Goal: Task Accomplishment & Management: Manage account settings

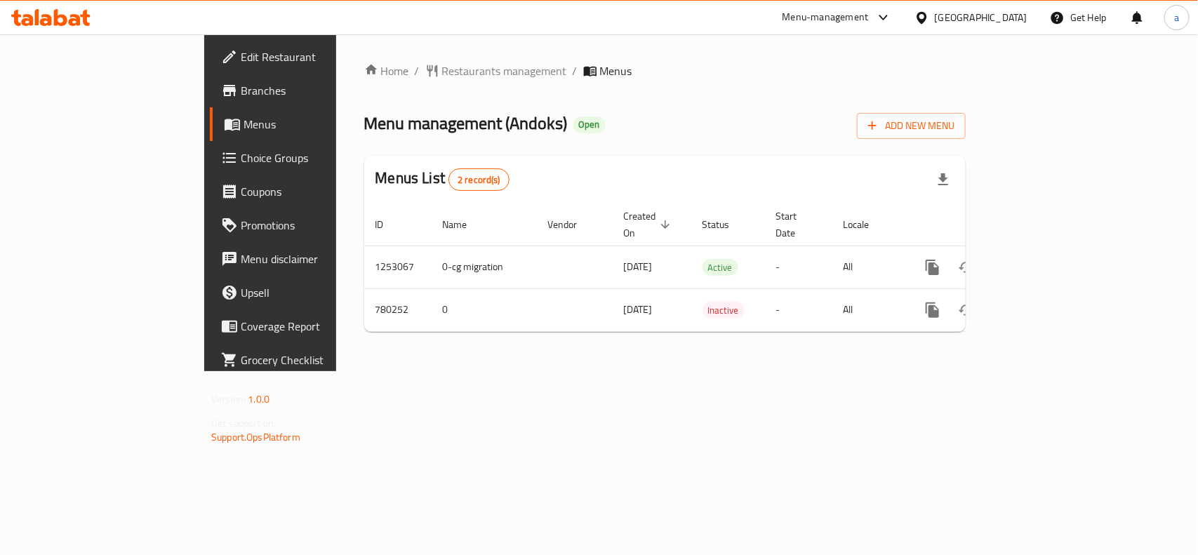
click at [851, 11] on div "Menu-management" at bounding box center [825, 17] width 86 height 17
click at [760, 149] on div "Restaurant-Management" at bounding box center [750, 155] width 110 height 15
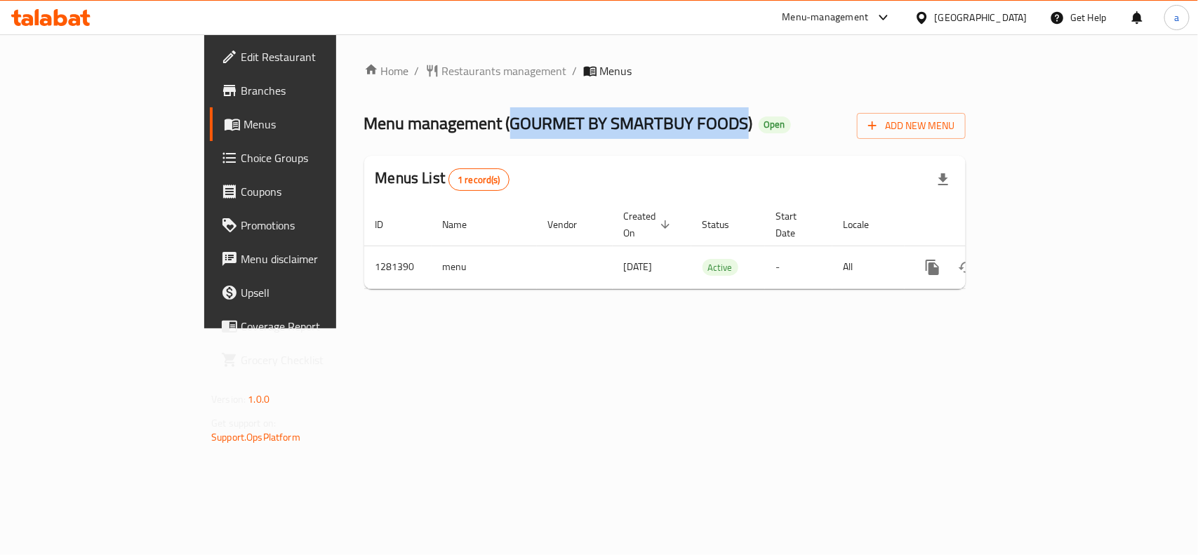
drag, startPoint x: 379, startPoint y: 121, endPoint x: 613, endPoint y: 138, distance: 234.2
click at [613, 138] on span "Menu management ( GOURMET BY SMARTBUY FOODS )" at bounding box center [558, 123] width 389 height 32
copy span "GOURMET BY SMARTBUY FOODS"
click at [442, 69] on span "Restaurants management" at bounding box center [504, 70] width 125 height 17
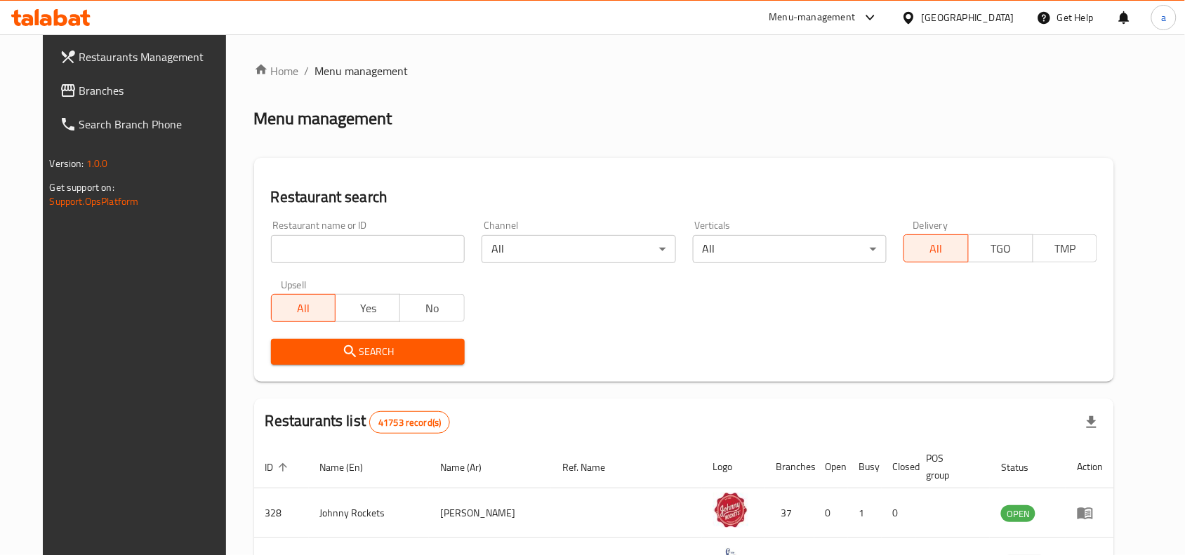
click at [79, 96] on span "Branches" at bounding box center [154, 90] width 150 height 17
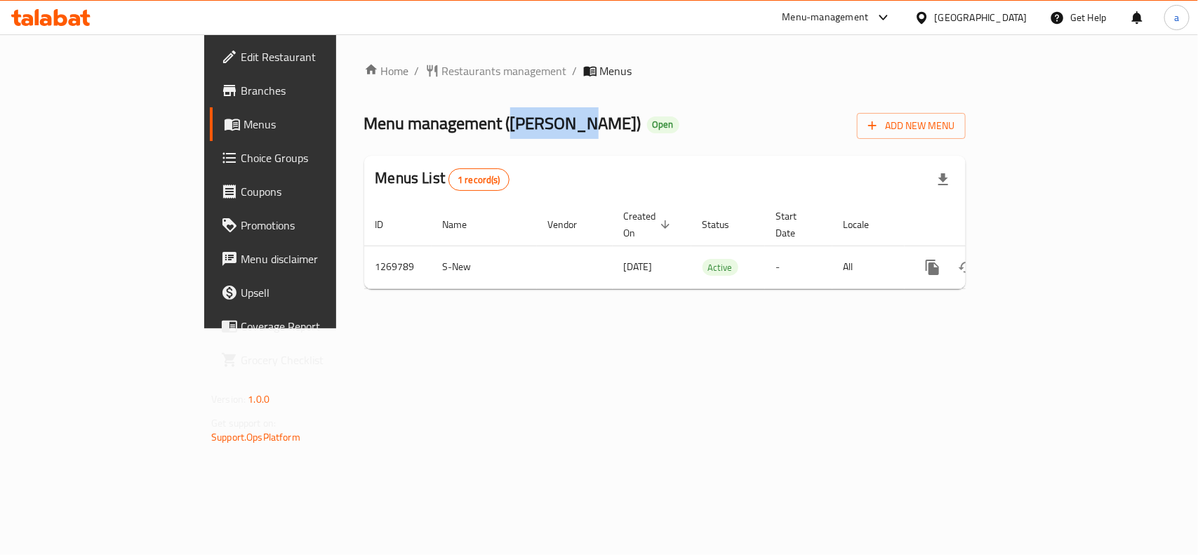
drag, startPoint x: 377, startPoint y: 124, endPoint x: 453, endPoint y: 127, distance: 75.8
click at [453, 127] on span "Menu management ( Abou Rony )" at bounding box center [502, 123] width 277 height 32
copy span "Abou Rony"
click at [442, 77] on span "Restaurants management" at bounding box center [504, 70] width 125 height 17
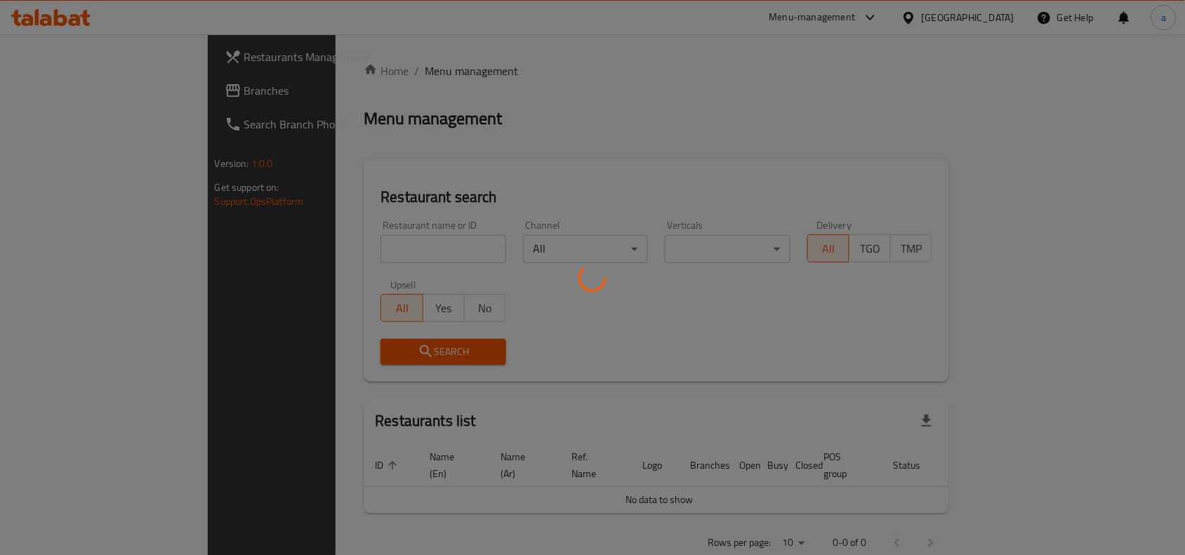
click at [68, 95] on div at bounding box center [592, 277] width 1185 height 555
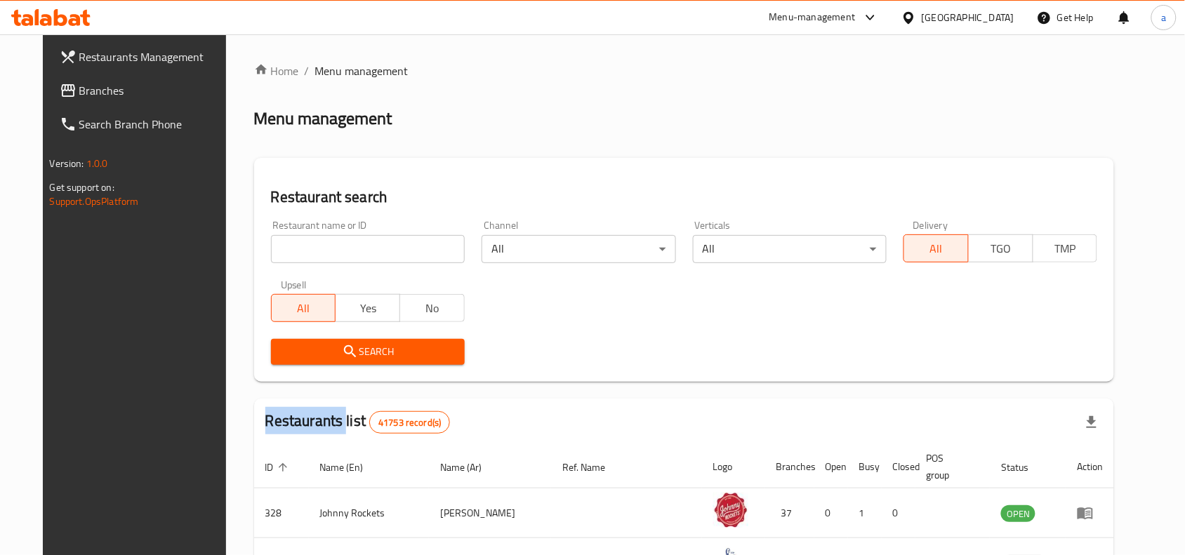
click at [79, 95] on span "Branches" at bounding box center [154, 90] width 150 height 17
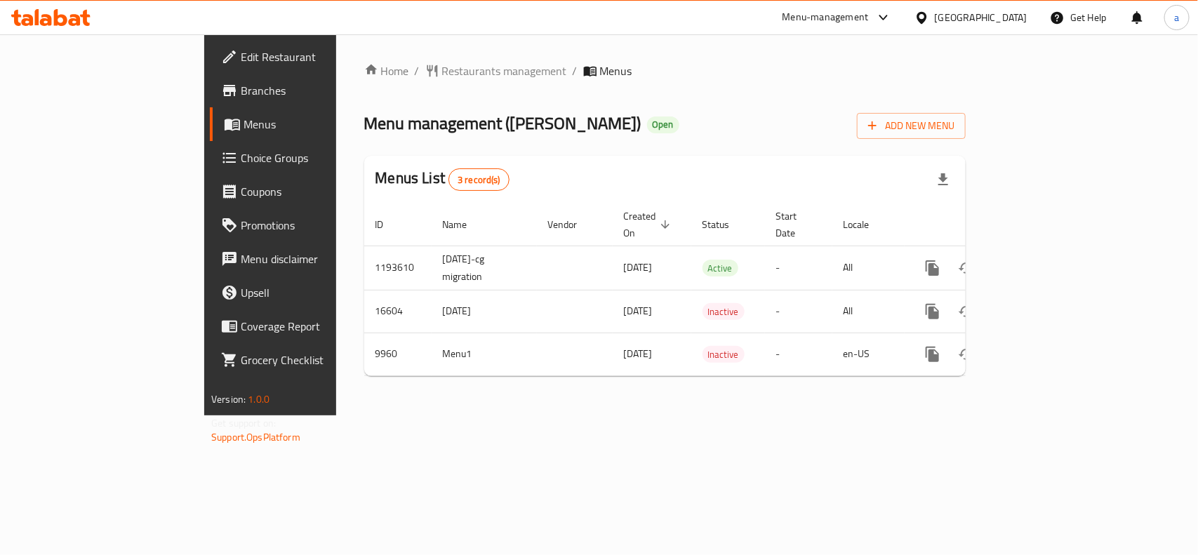
click at [400, 121] on span "Menu management ( O'Doner )" at bounding box center [502, 123] width 277 height 32
copy span "O'Doner"
click at [241, 62] on span "Edit Restaurant" at bounding box center [317, 56] width 152 height 17
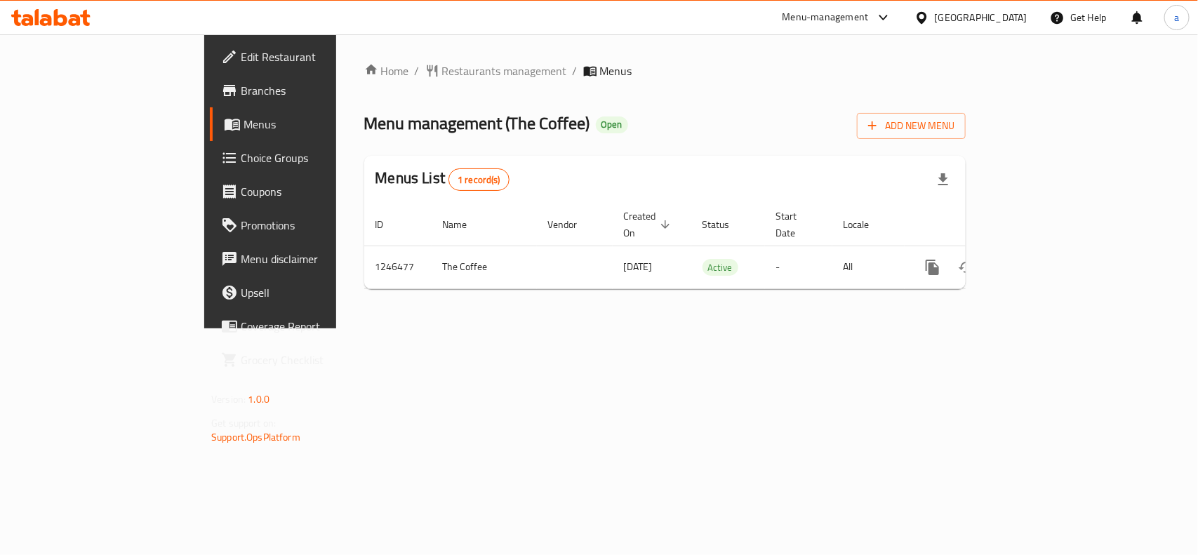
click at [398, 138] on div "Menu management ( The Coffee ) Open Add New Menu" at bounding box center [664, 123] width 601 height 32
click at [411, 114] on span "Menu management ( The Coffee )" at bounding box center [477, 123] width 226 height 32
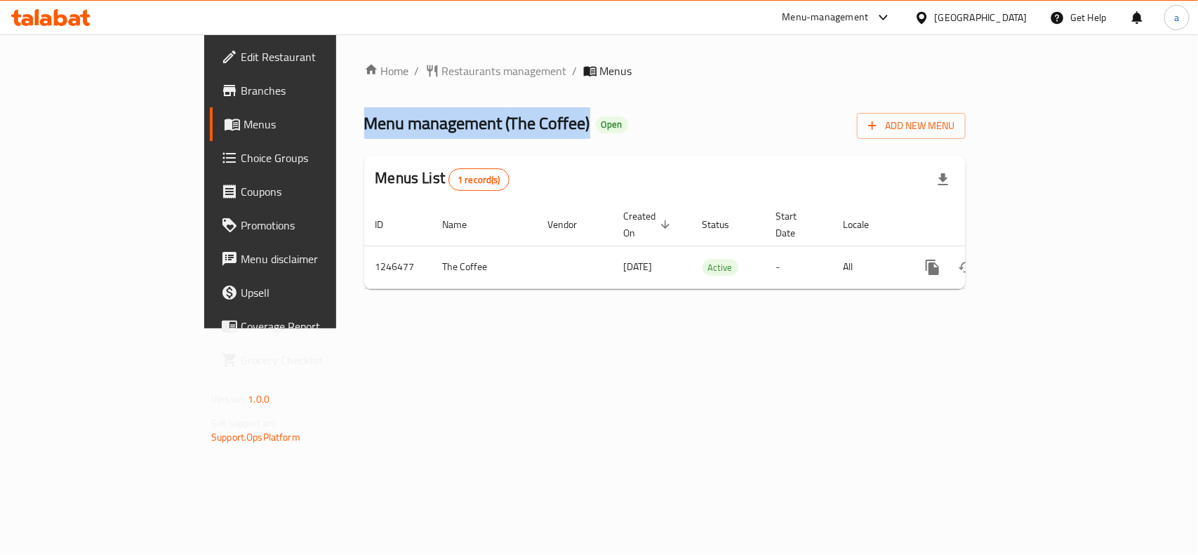
click at [411, 114] on span "Menu management ( The Coffee )" at bounding box center [477, 123] width 226 height 32
click at [377, 116] on span "Menu management ( The Coffee )" at bounding box center [477, 123] width 226 height 32
drag, startPoint x: 373, startPoint y: 121, endPoint x: 447, endPoint y: 134, distance: 75.6
click at [447, 134] on span "Menu management ( The Coffee )" at bounding box center [477, 123] width 226 height 32
copy span "The Coffee"
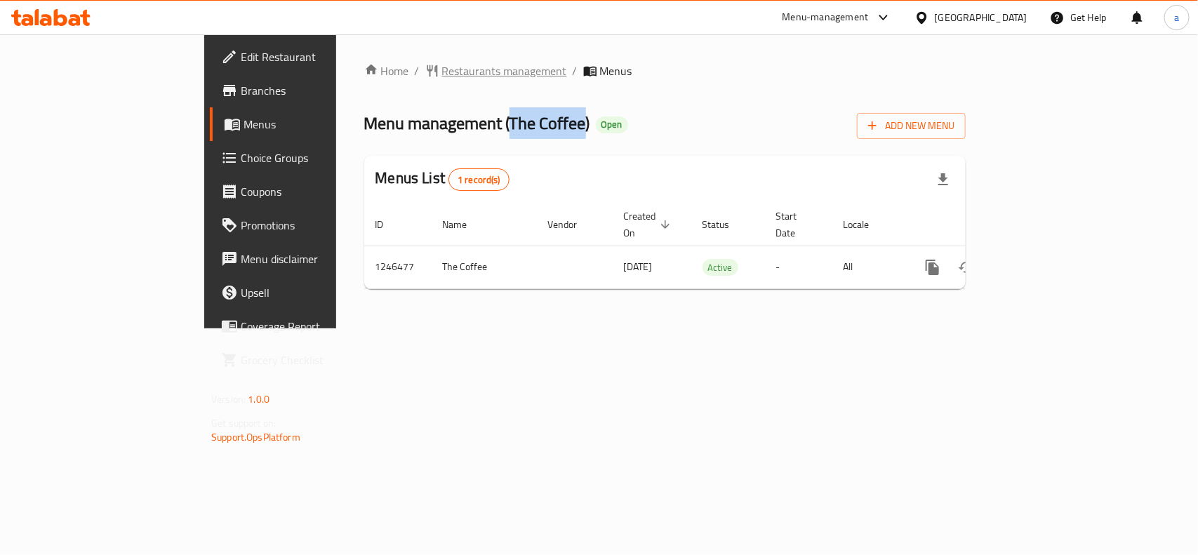
click at [442, 62] on span "Restaurants management" at bounding box center [504, 70] width 125 height 17
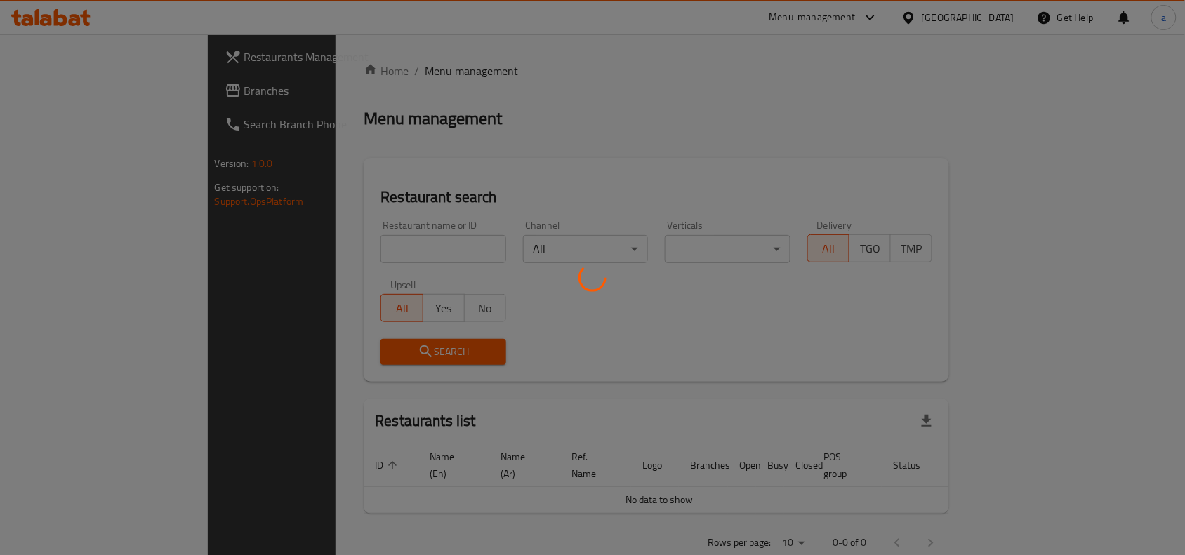
click at [335, 67] on div at bounding box center [592, 277] width 1185 height 555
click at [60, 86] on div at bounding box center [592, 277] width 1185 height 555
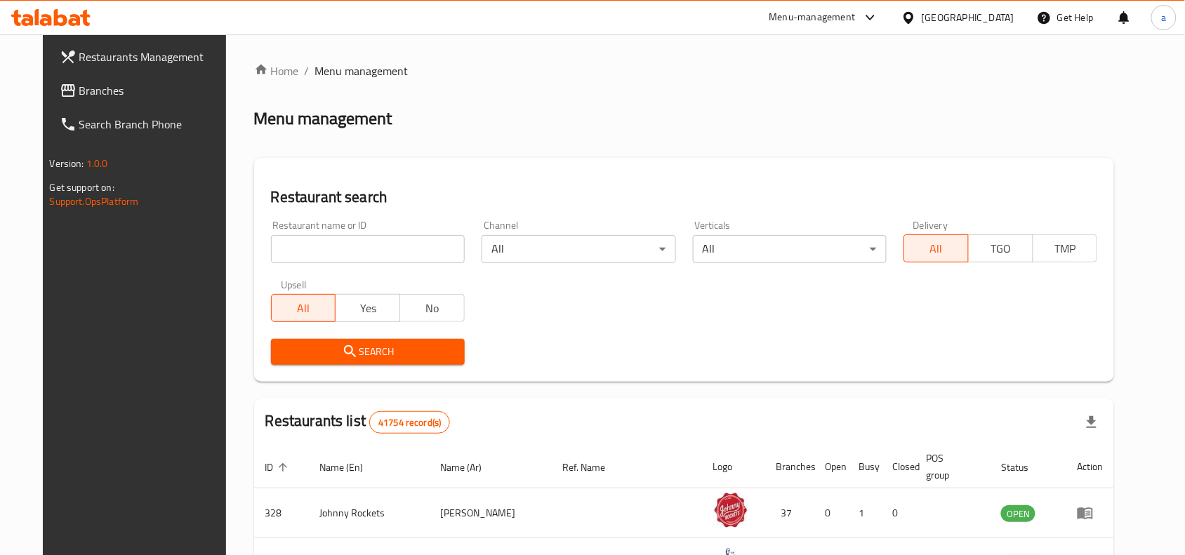
click at [60, 86] on div "Restaurants Management Branches Search Branch Phone Version: 1.0.0 Get support …" at bounding box center [593, 497] width 1100 height 926
click at [79, 89] on span "Branches" at bounding box center [154, 90] width 150 height 17
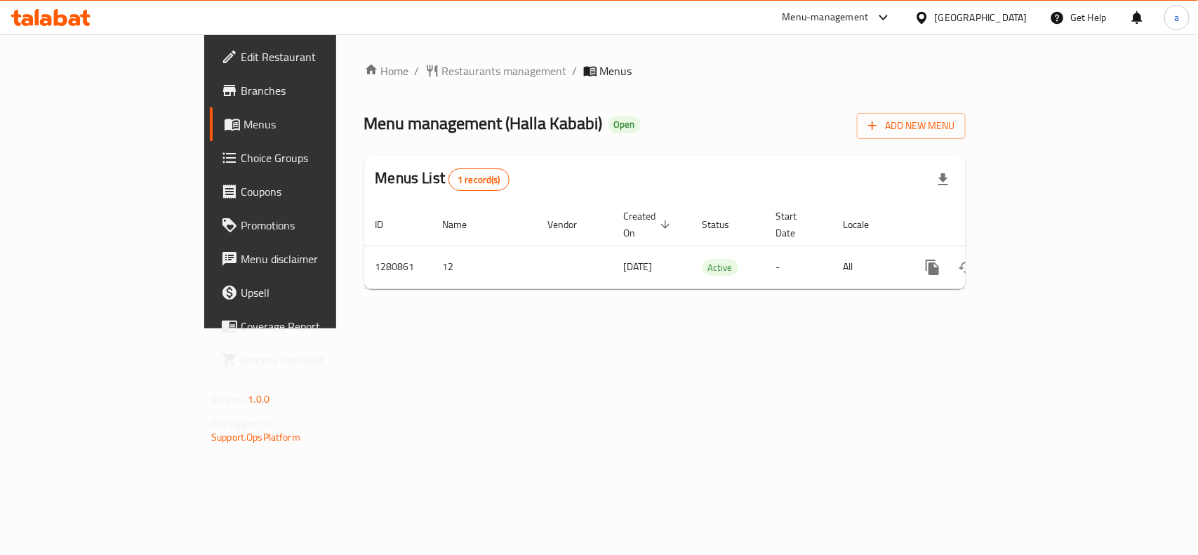
click at [241, 48] on span "Edit Restaurant" at bounding box center [317, 56] width 152 height 17
click at [241, 56] on span "Edit Restaurant" at bounding box center [317, 56] width 152 height 17
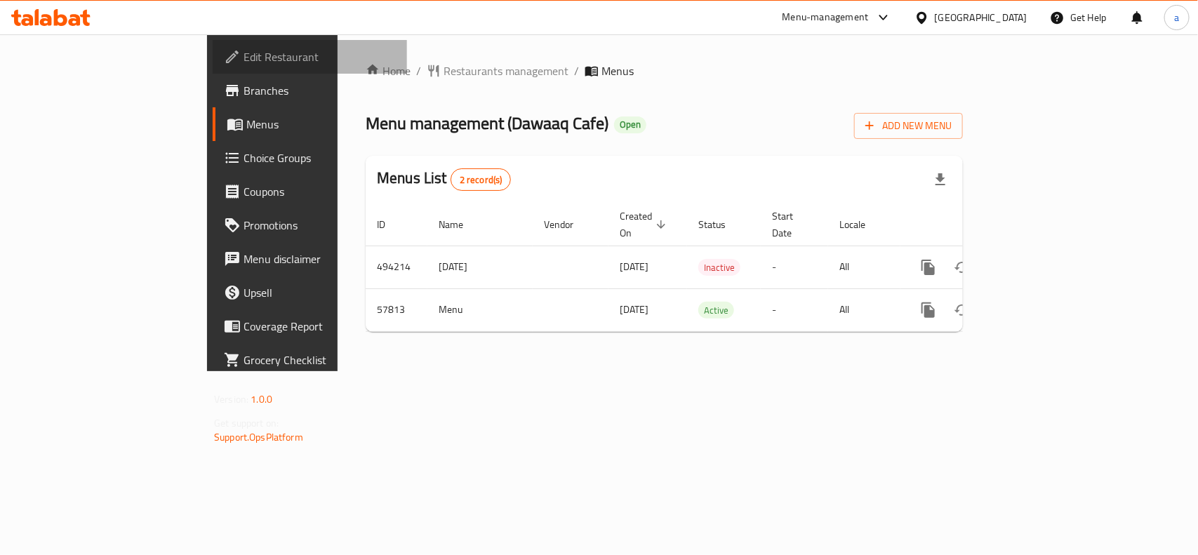
click at [244, 60] on span "Edit Restaurant" at bounding box center [320, 56] width 152 height 17
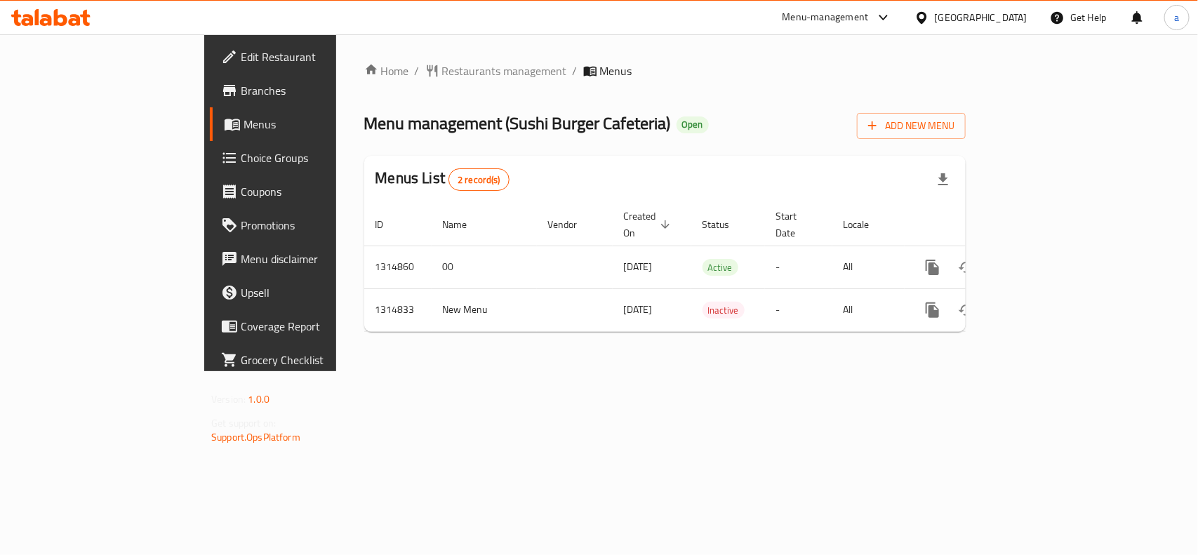
click at [210, 68] on link "Edit Restaurant" at bounding box center [307, 57] width 194 height 34
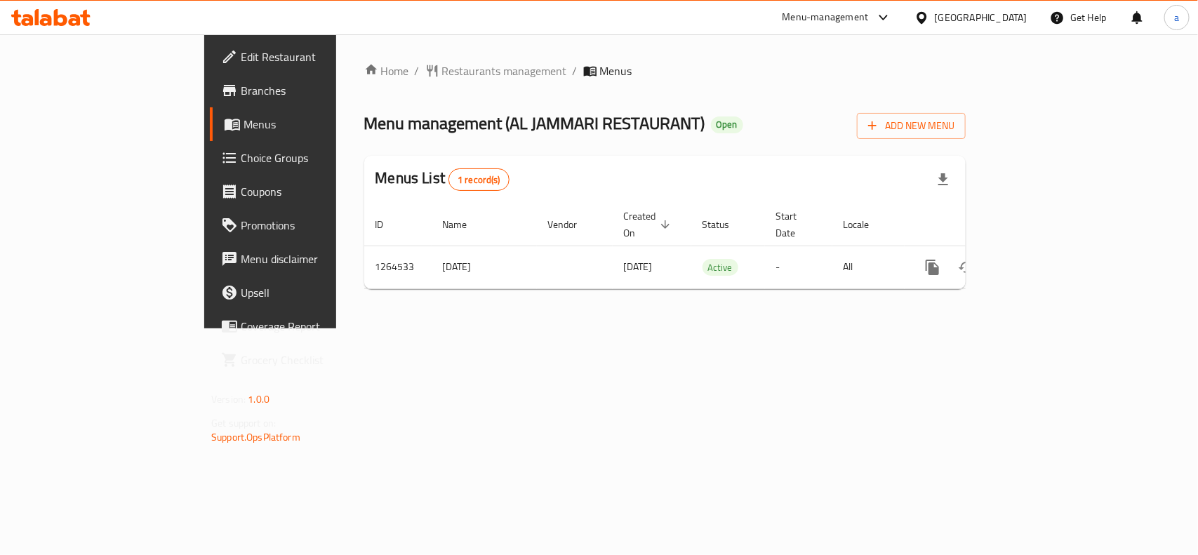
click at [432, 124] on span "Menu management ( AL JAMMARI RESTAURANT )" at bounding box center [534, 123] width 341 height 32
click at [369, 123] on span "Menu management ( AL JAMMARI RESTAURANT )" at bounding box center [534, 123] width 341 height 32
drag, startPoint x: 374, startPoint y: 126, endPoint x: 567, endPoint y: 116, distance: 193.2
click at [567, 116] on span "Menu management ( AL JAMMARI RESTAURANT )" at bounding box center [534, 123] width 341 height 32
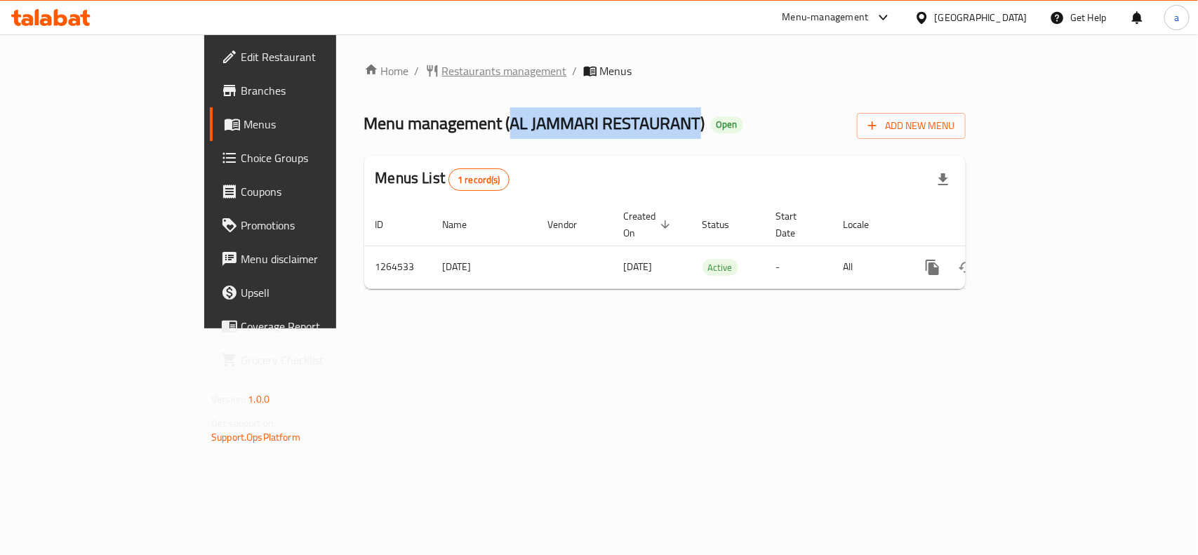
copy span "AL JAMMARI RESTAURANT"
drag, startPoint x: 327, startPoint y: 57, endPoint x: 332, endPoint y: 64, distance: 8.6
click at [336, 61] on div "Home / Restaurants management / Menus Menu management ( AL JAMMARI RESTAURANT )…" at bounding box center [665, 181] width 658 height 294
click at [442, 64] on span "Restaurants management" at bounding box center [504, 70] width 125 height 17
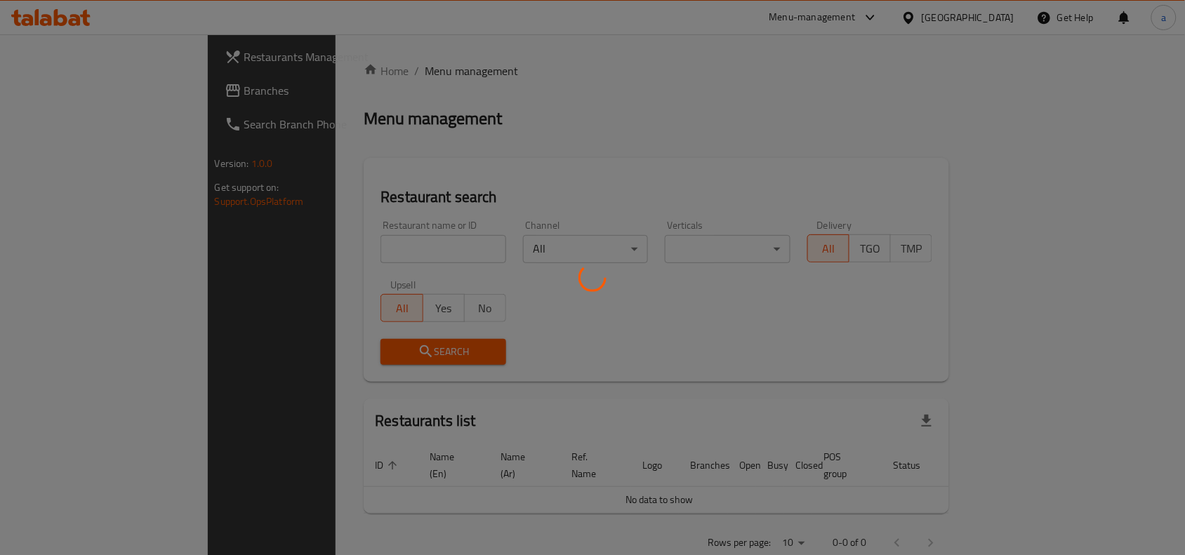
click at [70, 88] on div at bounding box center [592, 277] width 1185 height 555
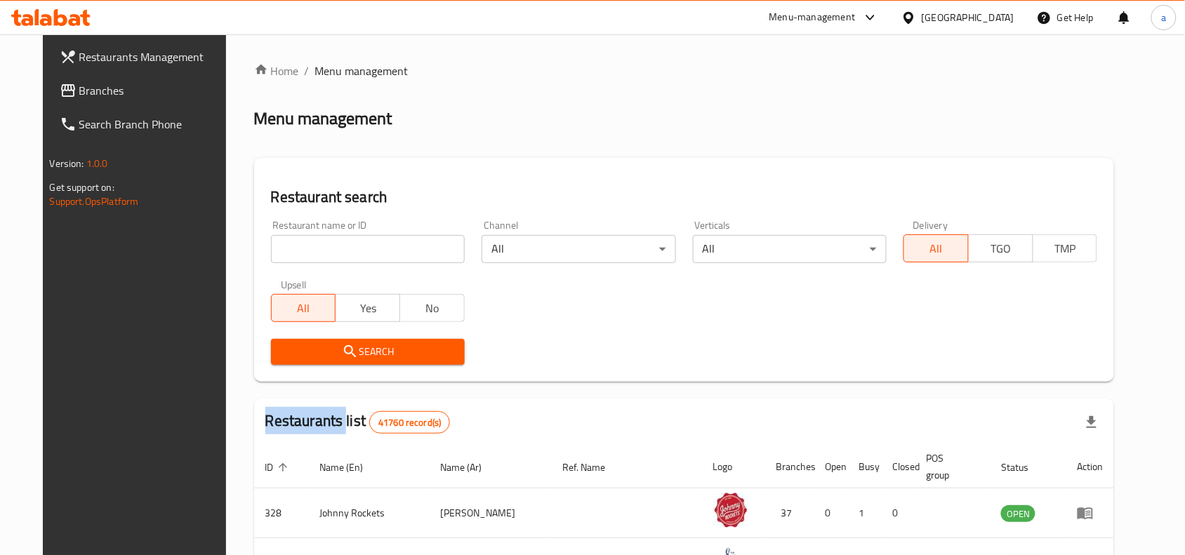
click at [70, 88] on div at bounding box center [592, 277] width 1185 height 555
click at [79, 88] on span "Branches" at bounding box center [154, 90] width 150 height 17
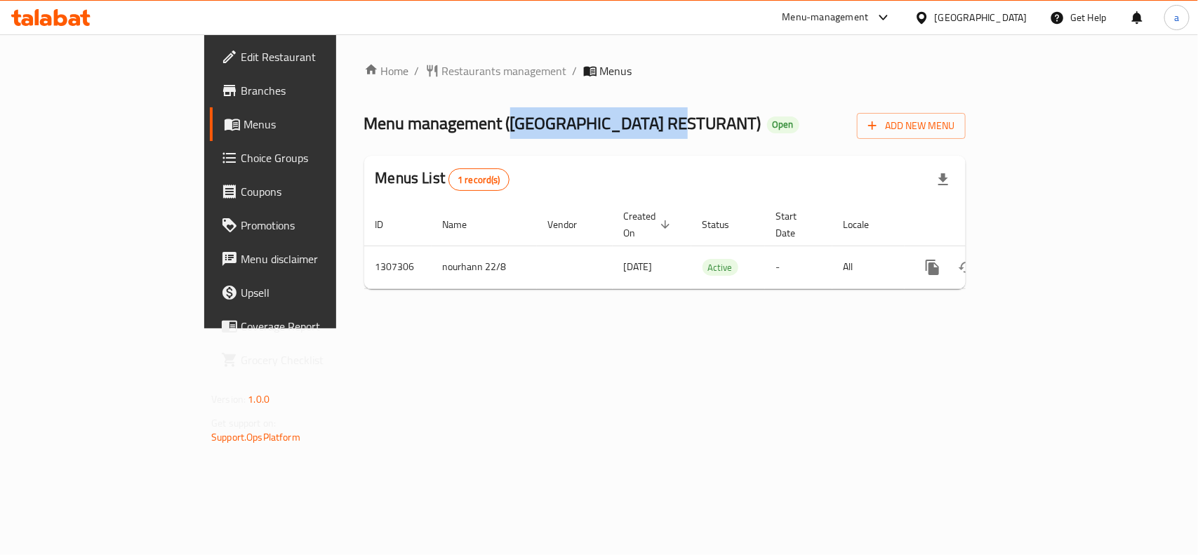
drag, startPoint x: 374, startPoint y: 126, endPoint x: 552, endPoint y: 126, distance: 177.5
click at [552, 126] on span "Menu management ( [GEOGRAPHIC_DATA] RESTURANT )" at bounding box center [562, 123] width 397 height 32
copy span "[GEOGRAPHIC_DATA] RESTURANT"
drag, startPoint x: 419, startPoint y: 81, endPoint x: 411, endPoint y: 72, distance: 12.9
click at [419, 81] on div "Home / Restaurants management / Menus Menu management ( [GEOGRAPHIC_DATA] RESTU…" at bounding box center [664, 181] width 601 height 238
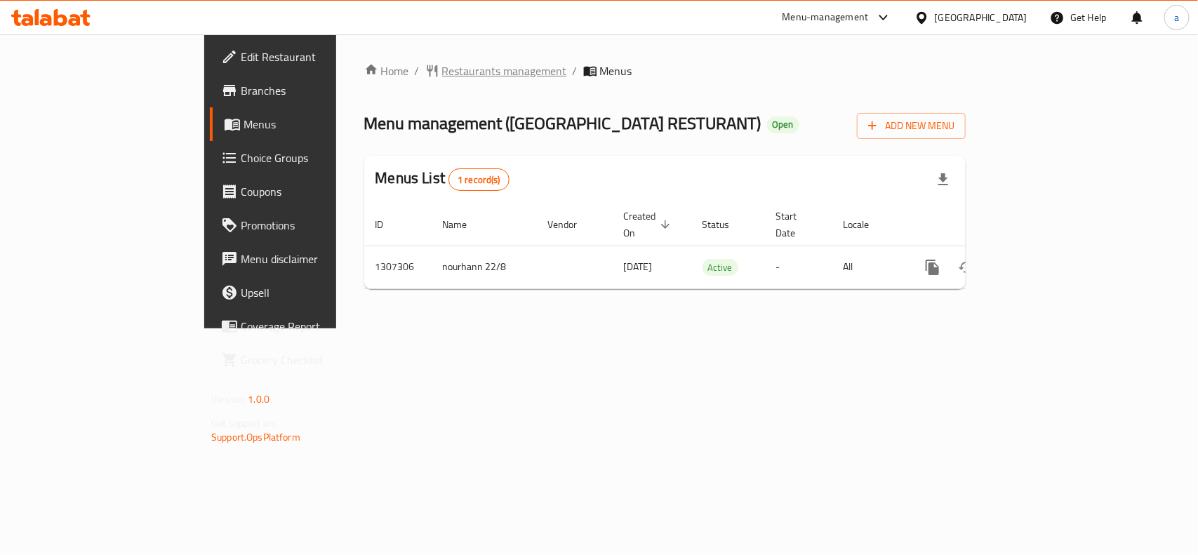
click at [442, 71] on span "Restaurants management" at bounding box center [504, 70] width 125 height 17
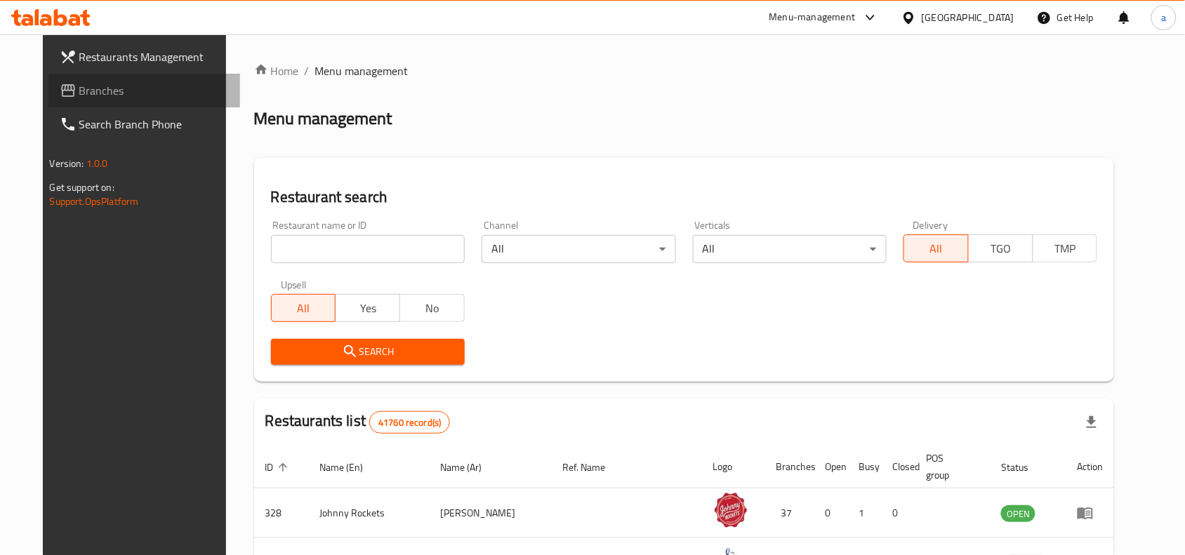
click at [107, 89] on span "Branches" at bounding box center [154, 90] width 150 height 17
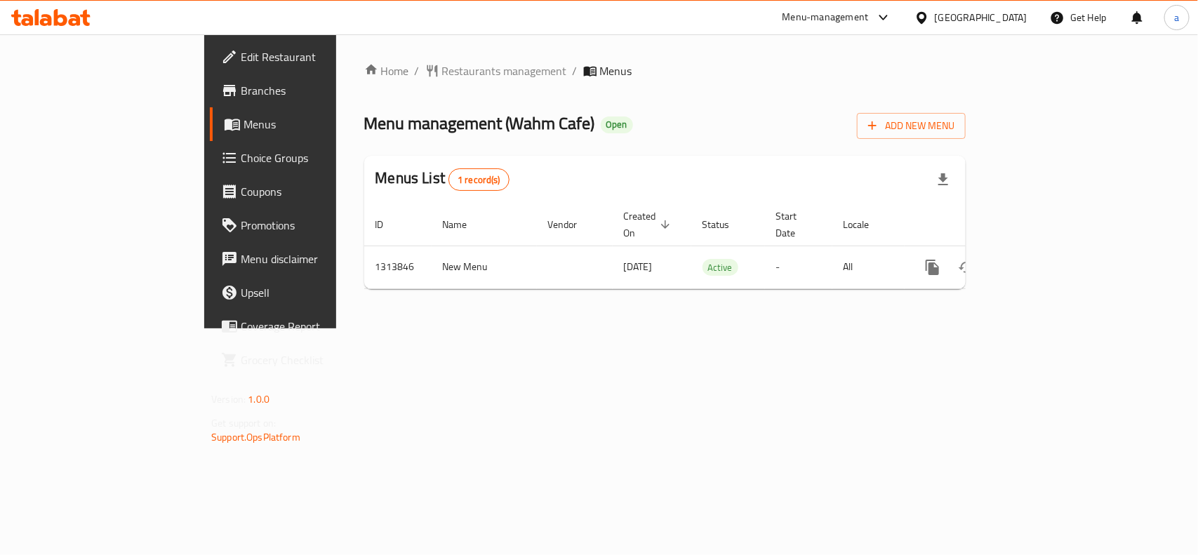
click at [392, 120] on span "Menu management ( Wahm Cafe )" at bounding box center [479, 123] width 231 height 32
drag, startPoint x: 375, startPoint y: 125, endPoint x: 457, endPoint y: 135, distance: 82.1
click at [457, 135] on span "Menu management ( Wahm Cafe )" at bounding box center [479, 123] width 231 height 32
copy span "Wahm Cafe"
click at [241, 60] on span "Edit Restaurant" at bounding box center [317, 56] width 152 height 17
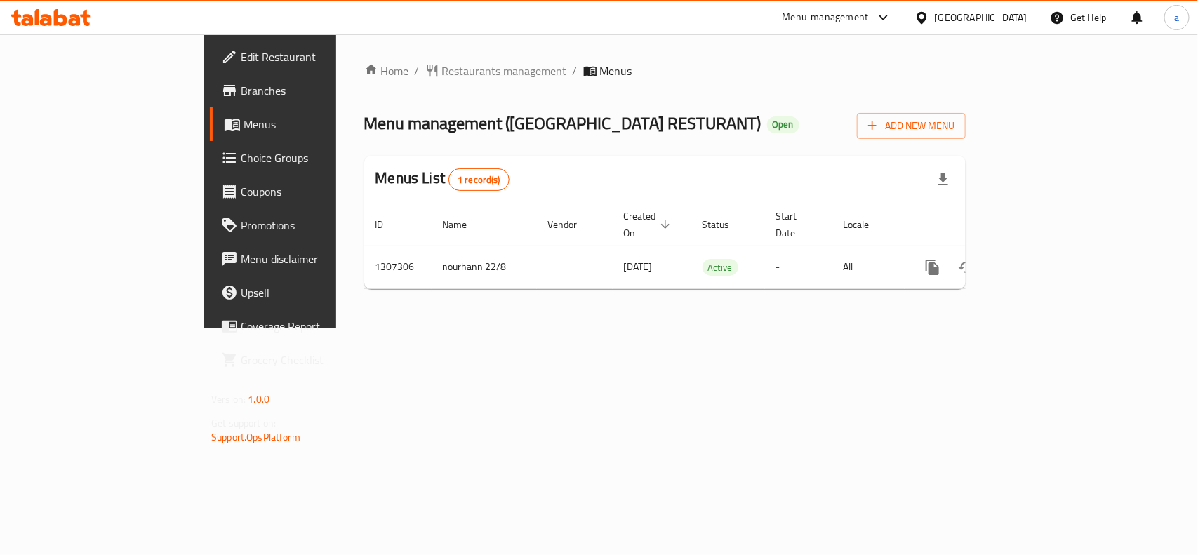
click at [442, 62] on span "Restaurants management" at bounding box center [504, 70] width 125 height 17
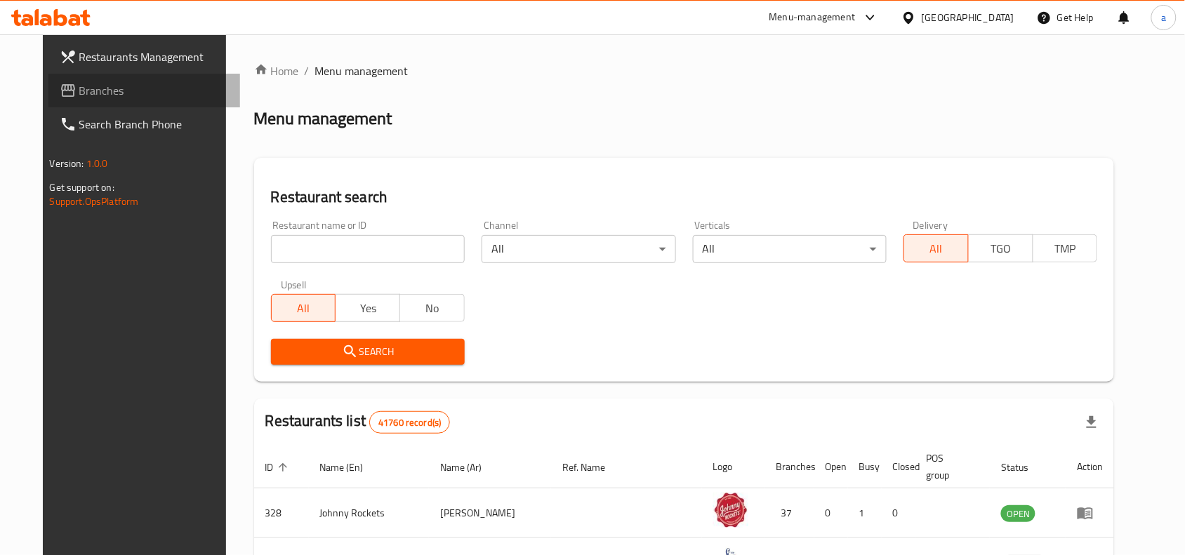
click at [88, 93] on span "Branches" at bounding box center [154, 90] width 150 height 17
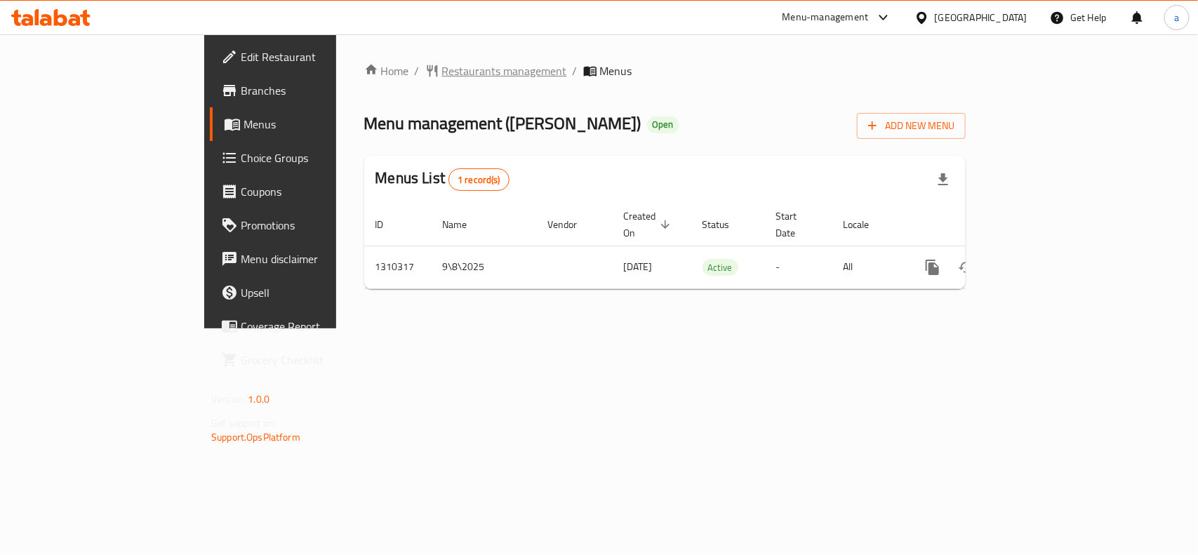
click at [442, 77] on span "Restaurants management" at bounding box center [504, 70] width 125 height 17
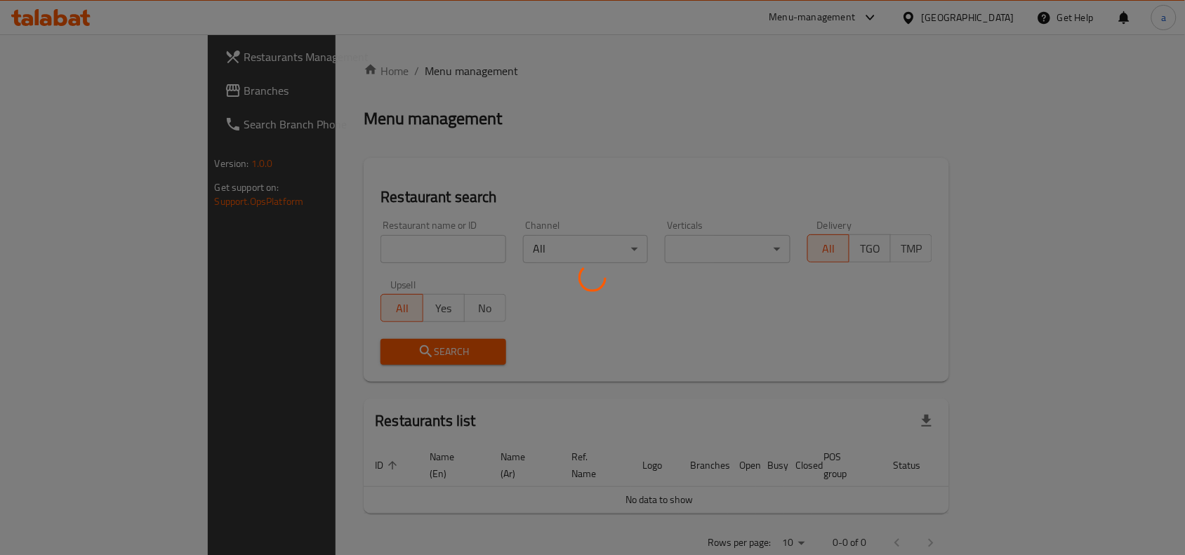
click at [86, 96] on div at bounding box center [592, 277] width 1185 height 555
click at [86, 93] on div at bounding box center [592, 277] width 1185 height 555
click at [70, 84] on div at bounding box center [592, 277] width 1185 height 555
click at [65, 107] on div at bounding box center [592, 277] width 1185 height 555
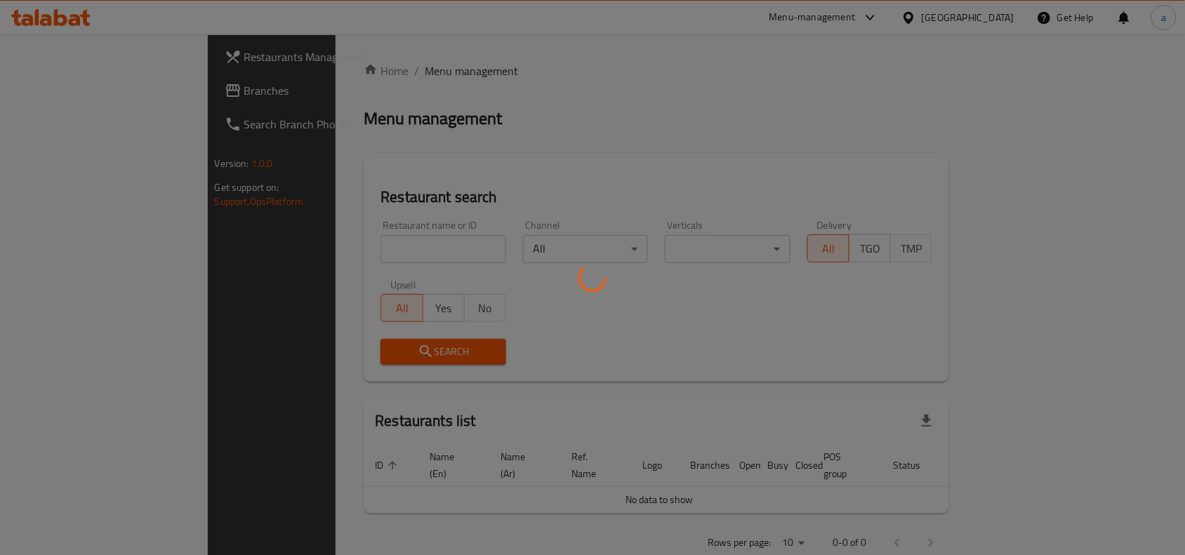
click at [65, 100] on div at bounding box center [592, 277] width 1185 height 555
click at [56, 99] on div at bounding box center [592, 277] width 1185 height 555
click at [72, 89] on div at bounding box center [592, 277] width 1185 height 555
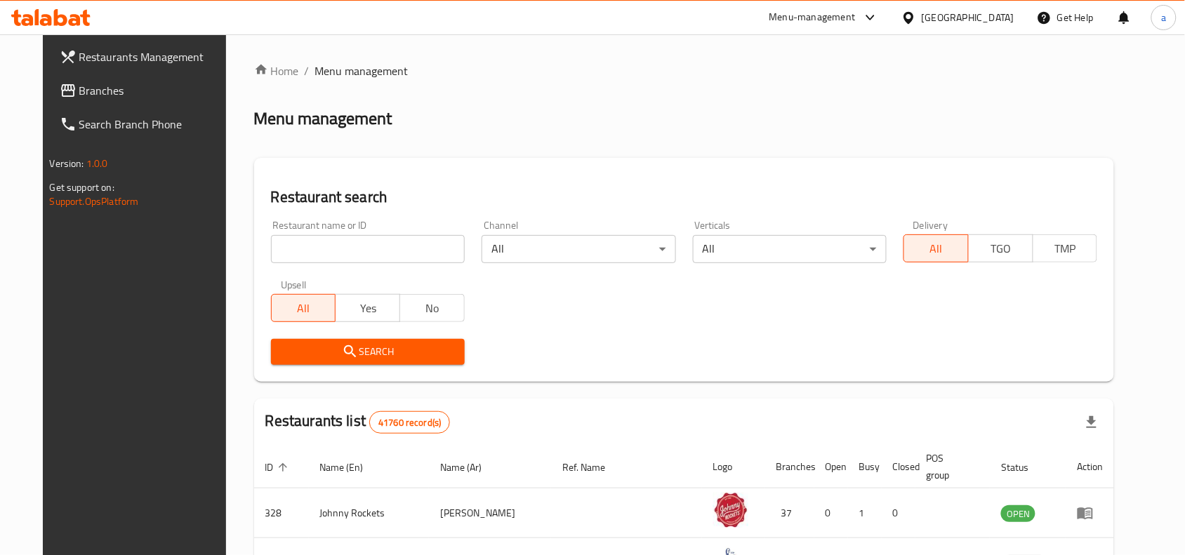
click at [79, 89] on span "Branches" at bounding box center [154, 90] width 150 height 17
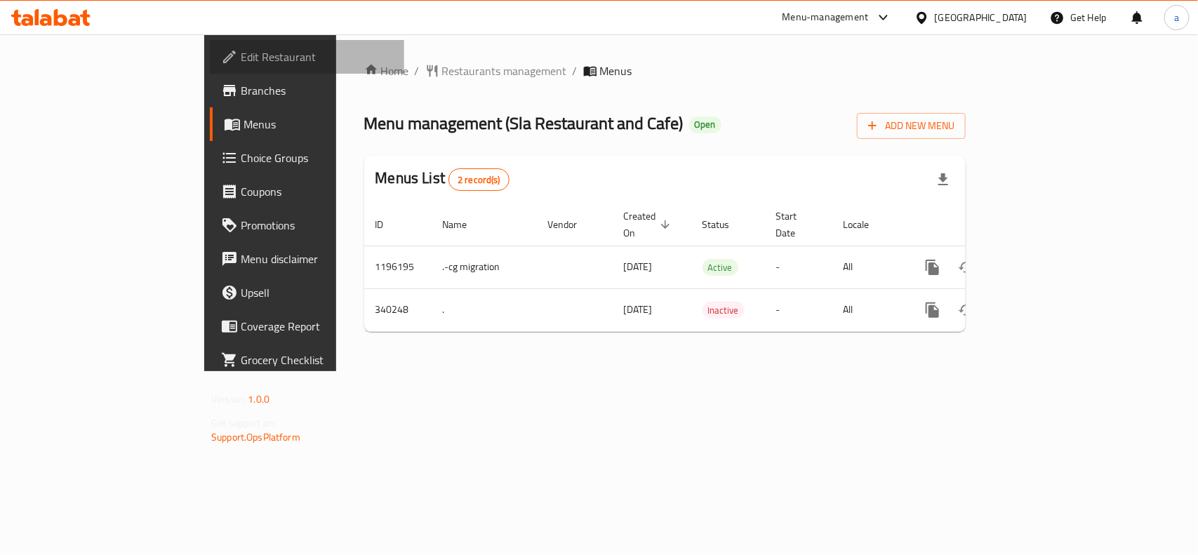
click at [241, 58] on span "Edit Restaurant" at bounding box center [317, 56] width 152 height 17
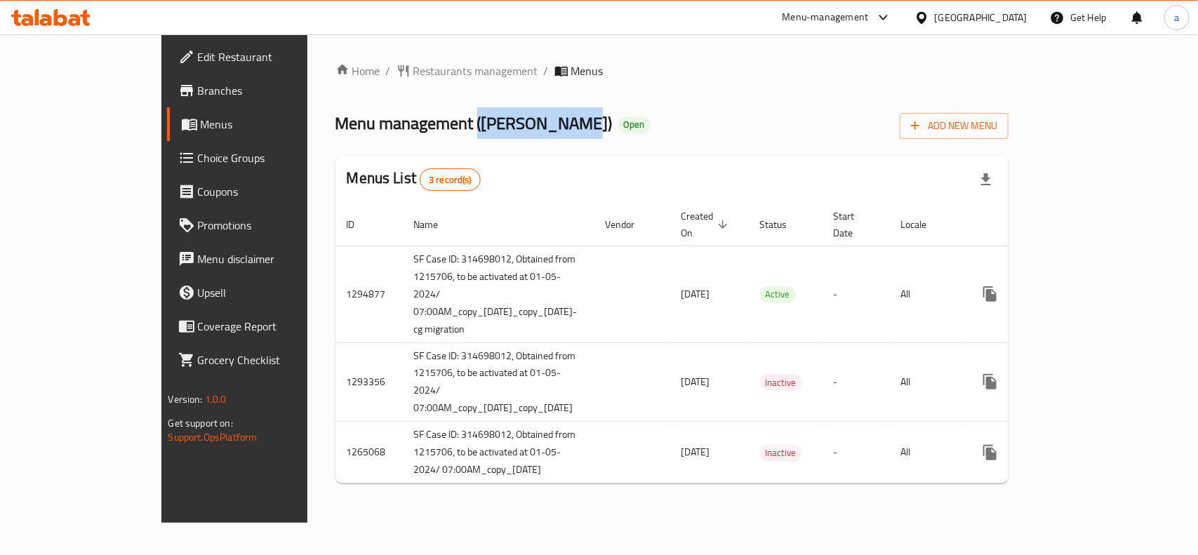
drag, startPoint x: 371, startPoint y: 123, endPoint x: 467, endPoint y: 137, distance: 97.9
click at [467, 137] on span "Menu management ( [PERSON_NAME] )" at bounding box center [473, 123] width 277 height 32
copy span "( [PERSON_NAME]"
click at [198, 156] on span "Choice Groups" at bounding box center [274, 157] width 152 height 17
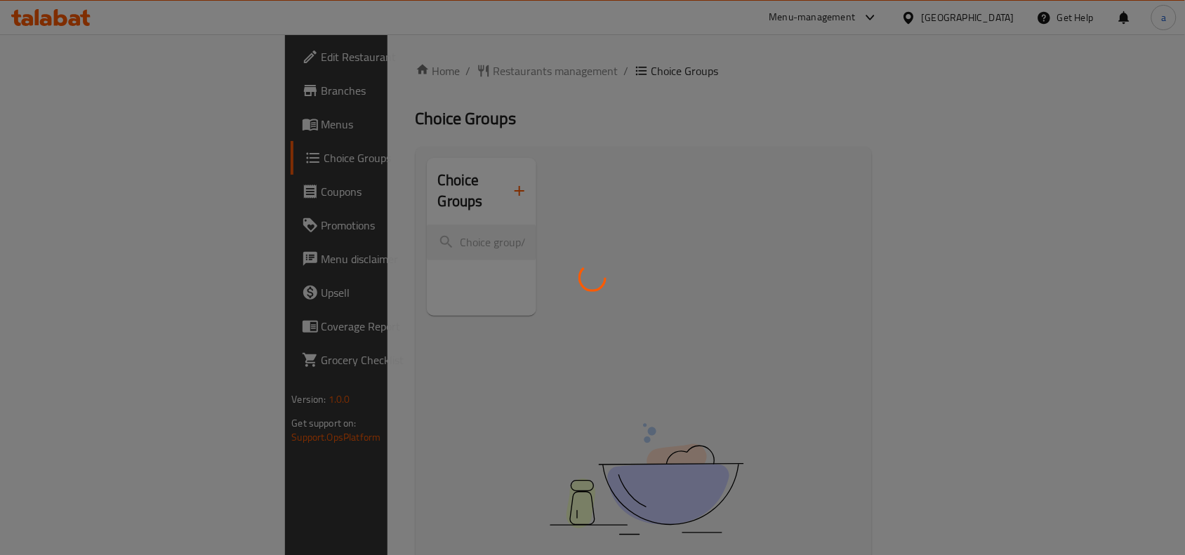
click at [128, 88] on div at bounding box center [592, 277] width 1185 height 555
click at [159, 195] on div at bounding box center [592, 277] width 1185 height 555
click at [128, 207] on div at bounding box center [592, 277] width 1185 height 555
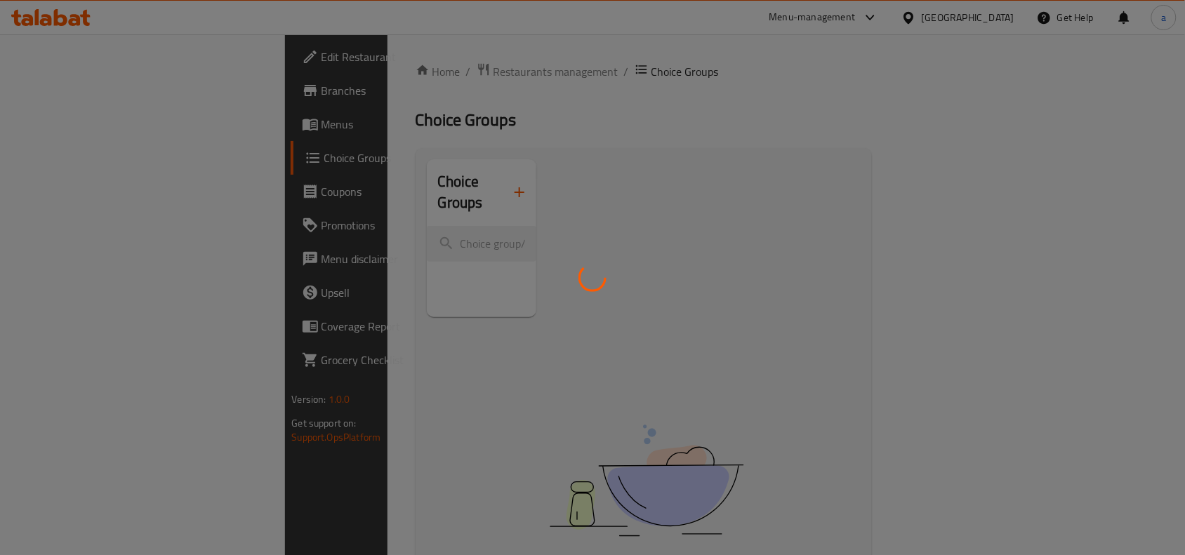
click at [77, 213] on div at bounding box center [592, 277] width 1185 height 555
drag, startPoint x: 40, startPoint y: 218, endPoint x: 44, endPoint y: 258, distance: 40.2
click at [40, 218] on div at bounding box center [592, 277] width 1185 height 555
drag, startPoint x: 53, startPoint y: 260, endPoint x: 60, endPoint y: 282, distance: 22.7
click at [54, 260] on div at bounding box center [592, 277] width 1185 height 555
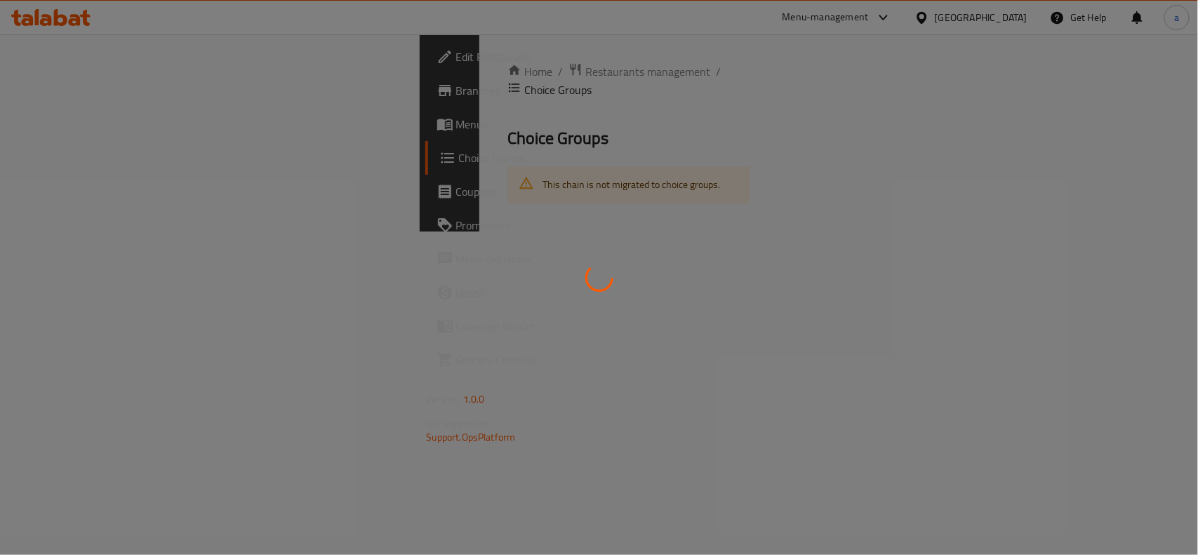
drag, startPoint x: 396, startPoint y: 137, endPoint x: 371, endPoint y: 169, distance: 41.4
click at [371, 169] on div at bounding box center [599, 277] width 1198 height 555
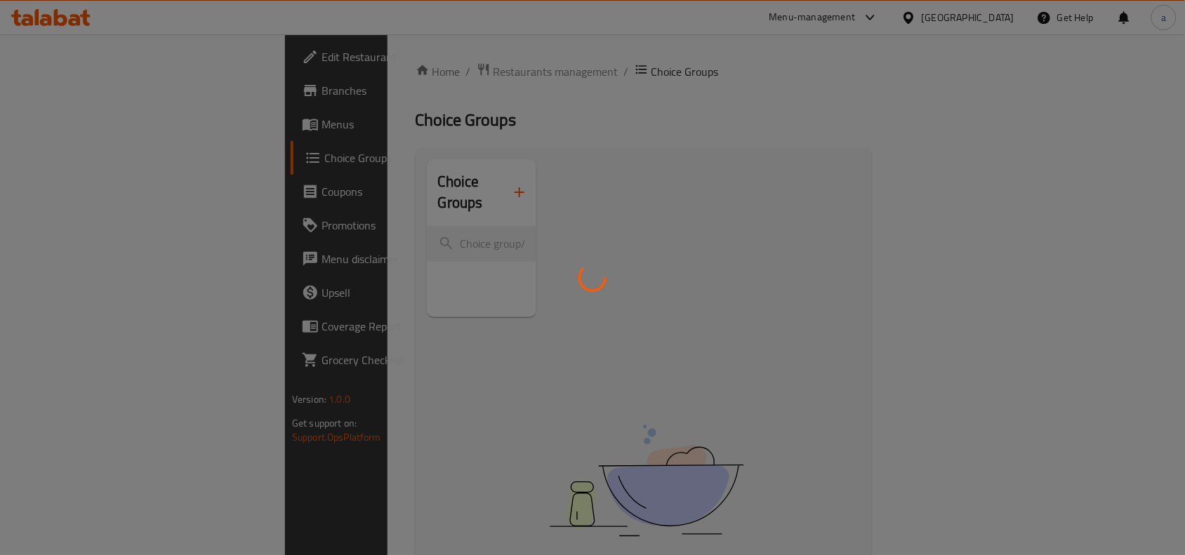
click at [371, 169] on div at bounding box center [592, 277] width 1185 height 555
click at [342, 218] on div at bounding box center [592, 277] width 1185 height 555
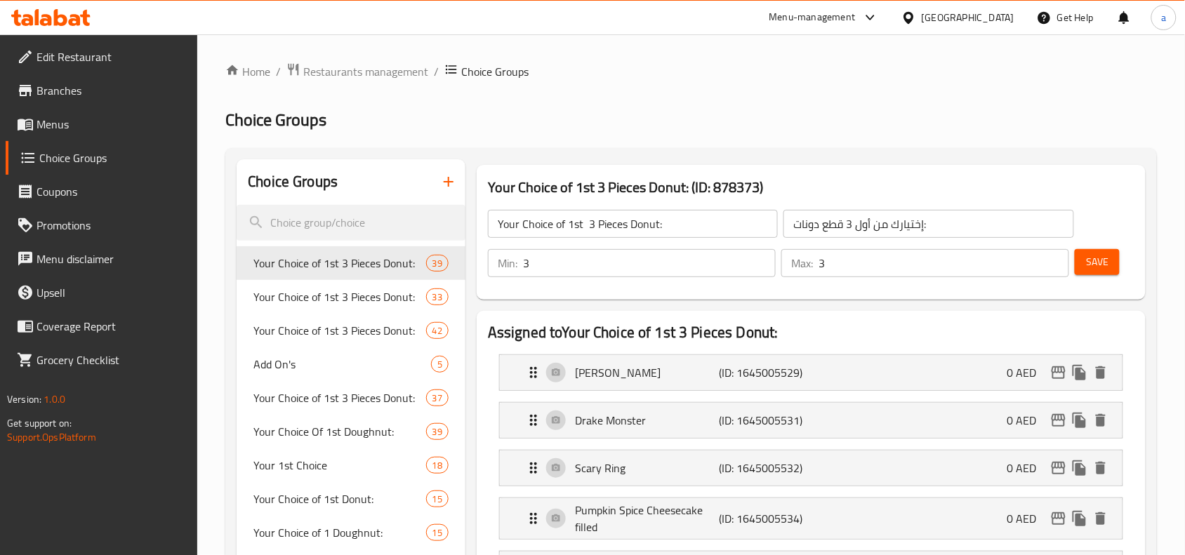
click at [393, 219] on input "search" at bounding box center [350, 223] width 229 height 36
paste input "M41 Choice of 1st Doughnut"
click at [380, 229] on input "M41 Choice of 1st Doughnut" at bounding box center [350, 223] width 229 height 36
paste input "M41 Choice of 1st Doughnut"
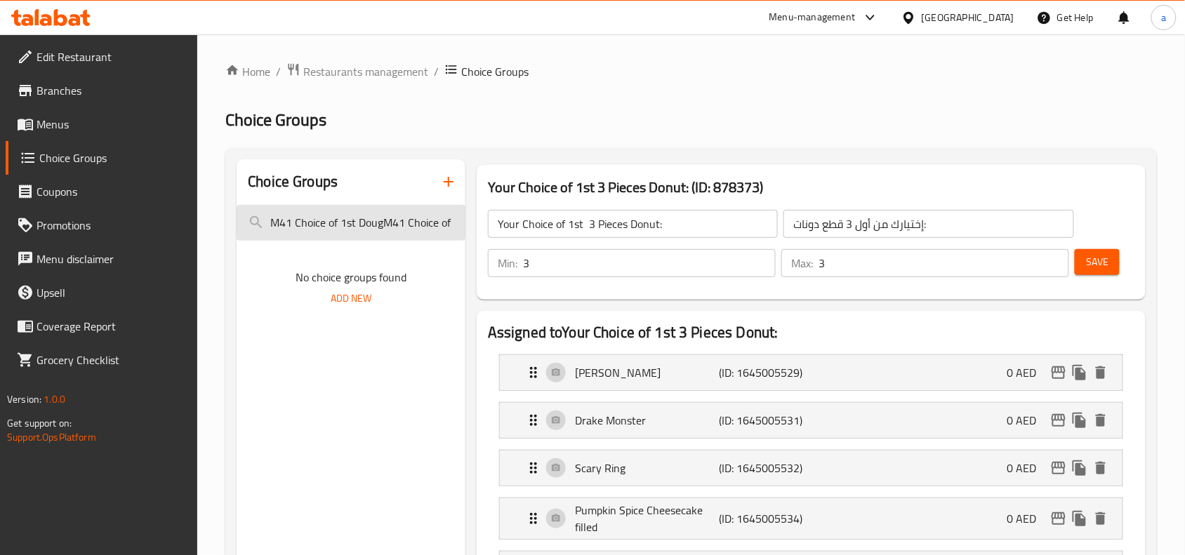
click at [323, 226] on input "M41 Choice of 1st DougM41 Choice of 1st Doughnuthnut" at bounding box center [350, 223] width 229 height 36
paste input "search"
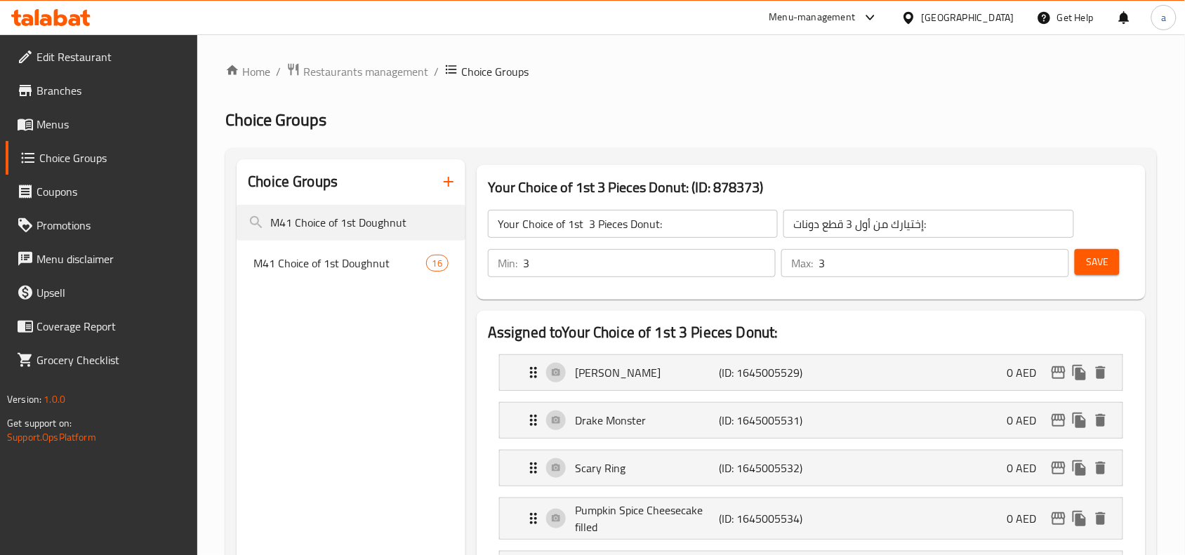
type input "M41 Choice of 1st Doughnut"
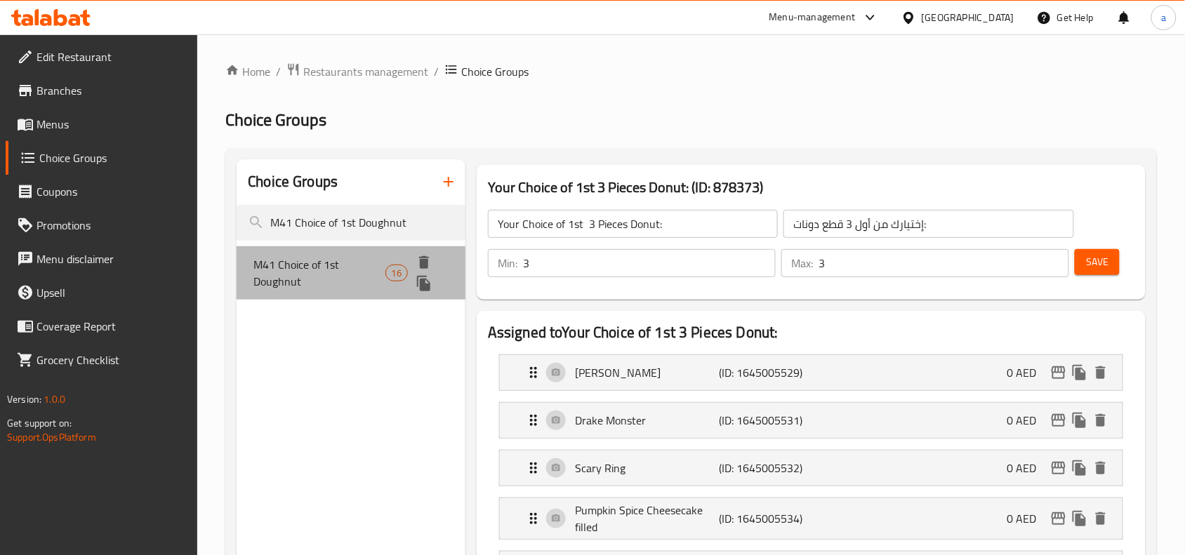
click at [309, 264] on span "M41 Choice of 1st Doughnut" at bounding box center [318, 273] width 131 height 34
click at [272, 261] on span "M41 Choice of 1st Doughnut" at bounding box center [318, 273] width 131 height 34
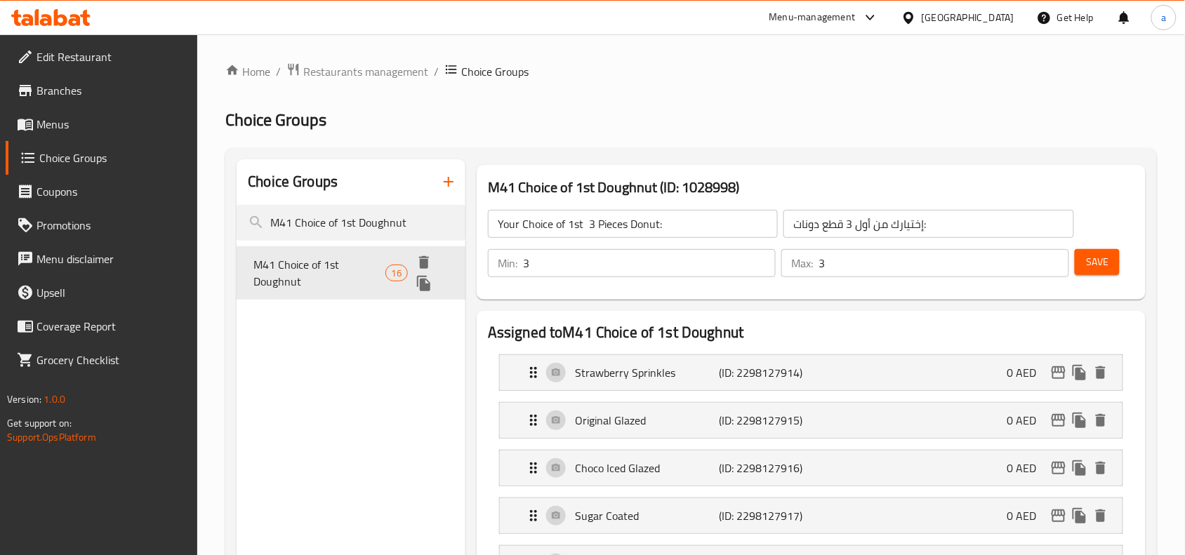
type input "M41 Choice of 1st Doughnut"
type input "M41 Choice of 1st Donut"
type input "0"
type input "1"
